Goal: Task Accomplishment & Management: Manage account settings

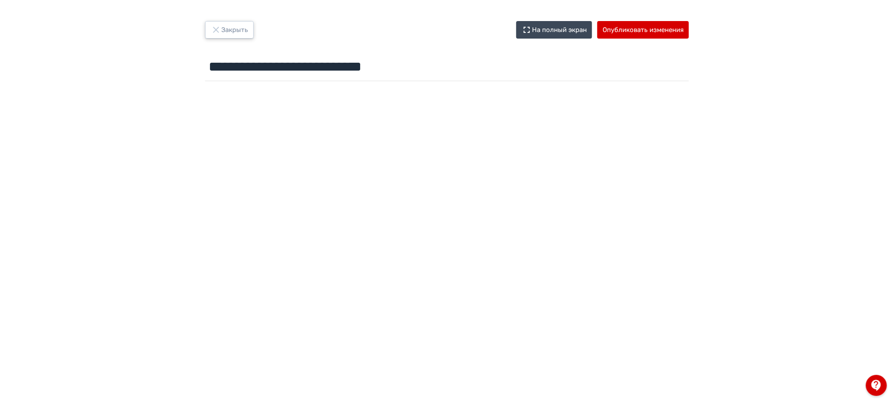
drag, startPoint x: 237, startPoint y: 27, endPoint x: 550, endPoint y: 105, distance: 322.3
click at [237, 27] on button "Закрыть" at bounding box center [229, 30] width 49 height 18
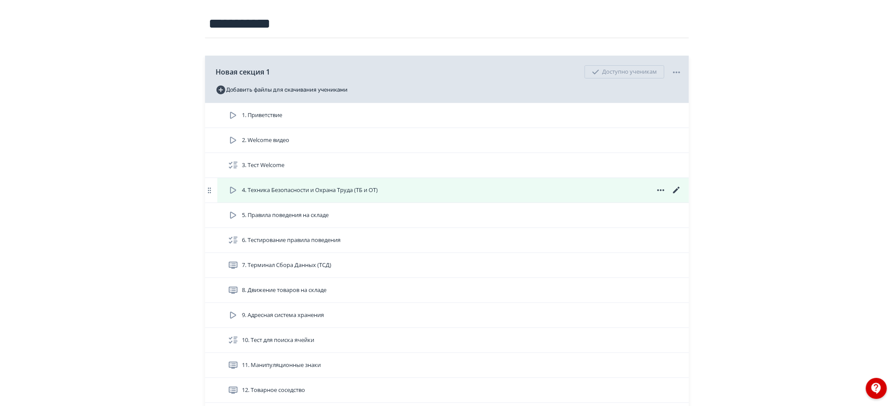
scroll to position [117, 0]
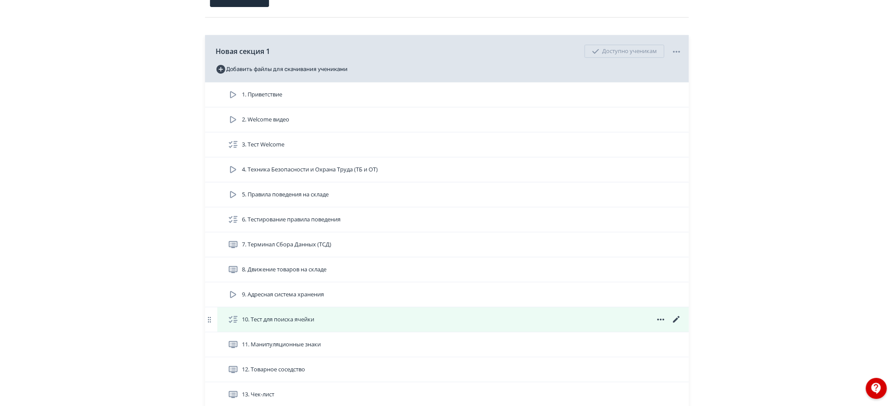
click at [672, 322] on icon at bounding box center [676, 319] width 11 height 11
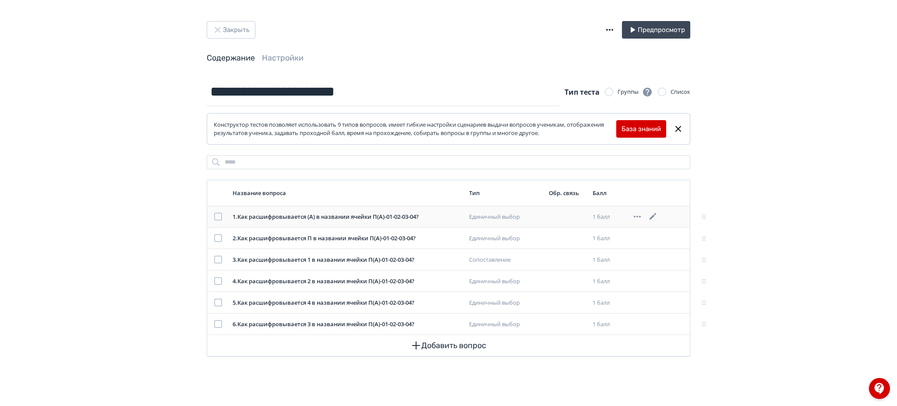
click at [654, 215] on icon at bounding box center [653, 216] width 7 height 7
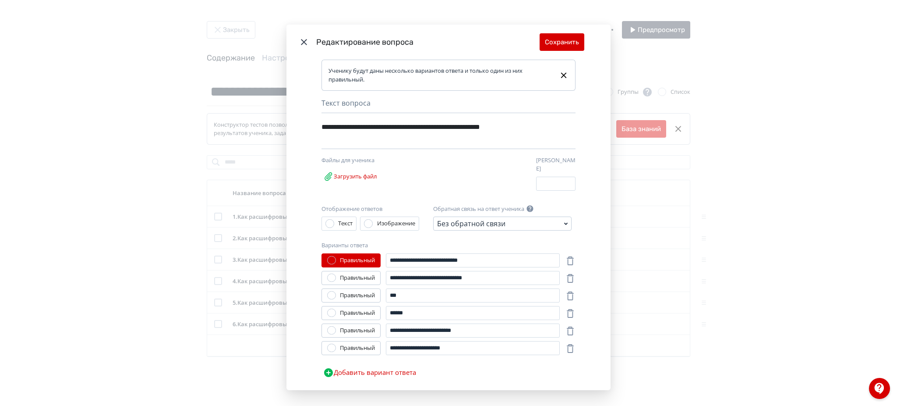
click at [300, 37] on icon "Modal" at bounding box center [304, 42] width 11 height 11
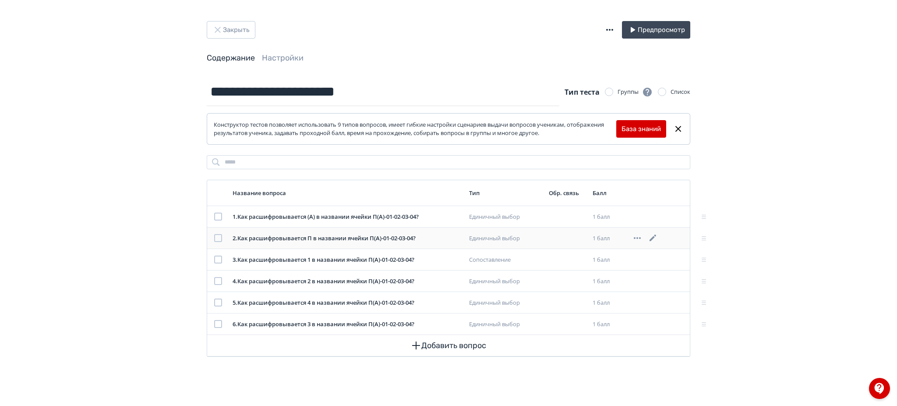
click at [654, 237] on icon at bounding box center [653, 237] width 7 height 7
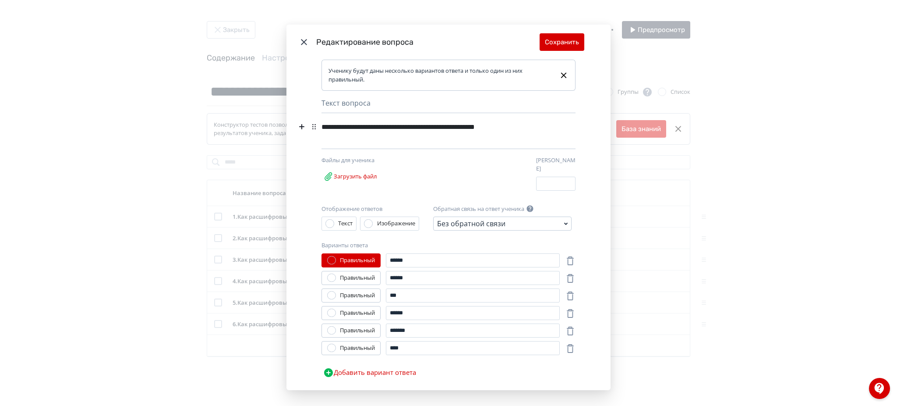
drag, startPoint x: 301, startPoint y: 40, endPoint x: 498, endPoint y: 46, distance: 197.2
click at [302, 41] on icon "Modal" at bounding box center [304, 42] width 11 height 11
